Goal: Information Seeking & Learning: Compare options

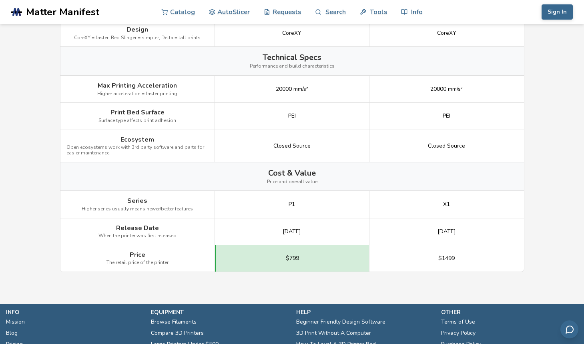
scroll to position [966, 0]
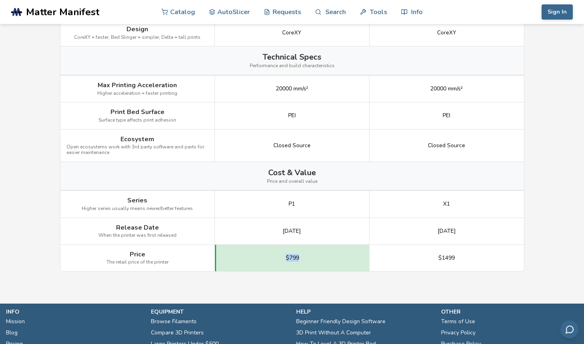
drag, startPoint x: 318, startPoint y: 257, endPoint x: 280, endPoint y: 256, distance: 38.0
click at [280, 256] on div "$799" at bounding box center [292, 258] width 154 height 26
copy span "$799"
drag, startPoint x: 462, startPoint y: 256, endPoint x: 436, endPoint y: 257, distance: 26.0
click at [436, 257] on div "$1499" at bounding box center [446, 258] width 154 height 26
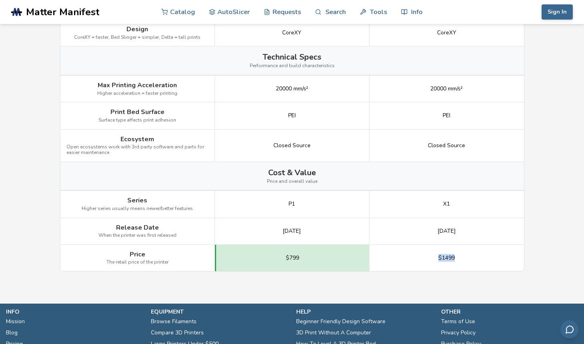
copy span "$1499"
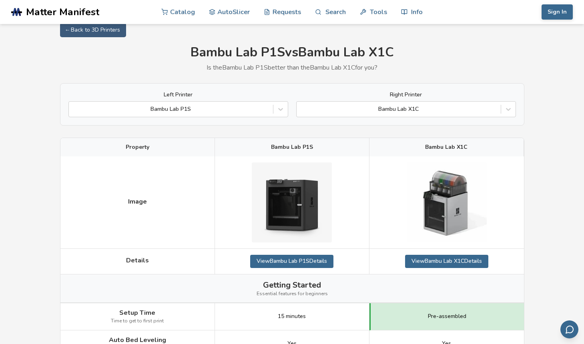
scroll to position [0, 0]
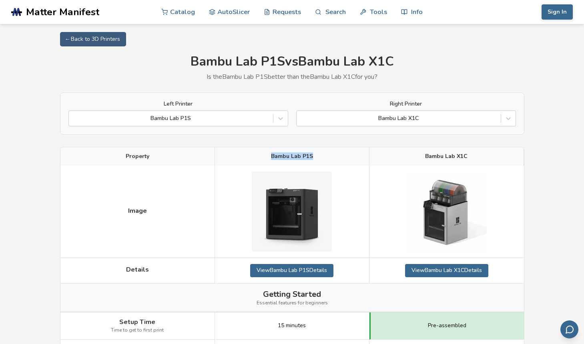
drag, startPoint x: 317, startPoint y: 158, endPoint x: 272, endPoint y: 156, distance: 45.6
click at [272, 156] on div "Bambu Lab P1S" at bounding box center [292, 156] width 154 height 18
click at [270, 158] on div "Bambu Lab P1S" at bounding box center [292, 156] width 154 height 18
drag, startPoint x: 270, startPoint y: 158, endPoint x: 312, endPoint y: 155, distance: 41.3
click at [312, 155] on div "Bambu Lab P1S" at bounding box center [292, 156] width 154 height 18
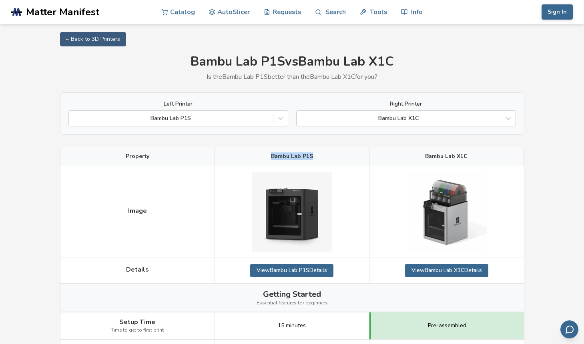
click at [316, 159] on div "Bambu Lab P1S" at bounding box center [292, 156] width 154 height 18
drag, startPoint x: 320, startPoint y: 159, endPoint x: 271, endPoint y: 156, distance: 48.9
click at [271, 156] on div "Bambu Lab P1S" at bounding box center [292, 156] width 154 height 18
drag, startPoint x: 427, startPoint y: 158, endPoint x: 465, endPoint y: 158, distance: 38.4
click at [465, 158] on span "Bambu Lab X1C" at bounding box center [446, 156] width 42 height 6
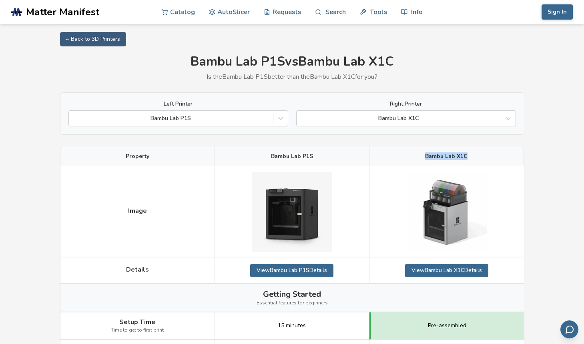
click at [424, 155] on div "Bambu Lab X1C" at bounding box center [446, 156] width 154 height 18
drag, startPoint x: 421, startPoint y: 156, endPoint x: 468, endPoint y: 159, distance: 47.3
click at [468, 159] on div "Bambu Lab X1C" at bounding box center [446, 156] width 154 height 18
click at [352, 156] on div "Bambu Lab P1S" at bounding box center [292, 156] width 154 height 18
click at [337, 158] on div "Bambu Lab P1S" at bounding box center [292, 156] width 154 height 18
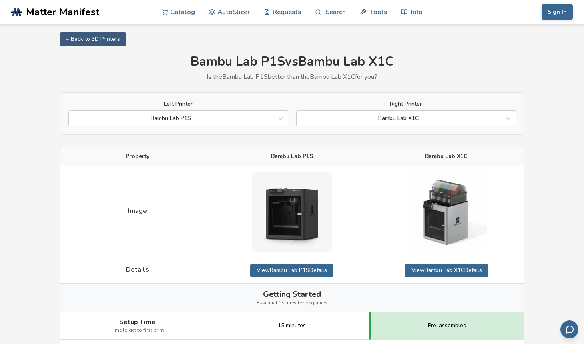
drag, startPoint x: 324, startPoint y: 158, endPoint x: 271, endPoint y: 157, distance: 52.8
click at [271, 157] on div "Bambu Lab P1S" at bounding box center [292, 156] width 154 height 18
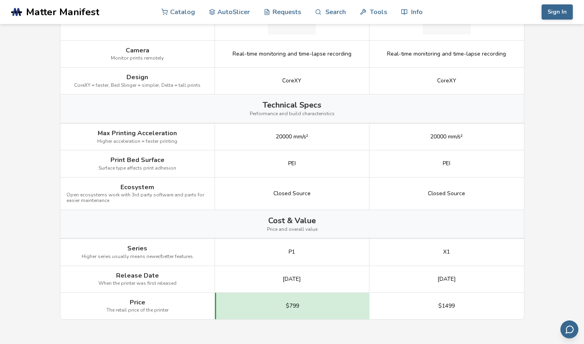
scroll to position [847, 0]
